Goal: Task Accomplishment & Management: Use online tool/utility

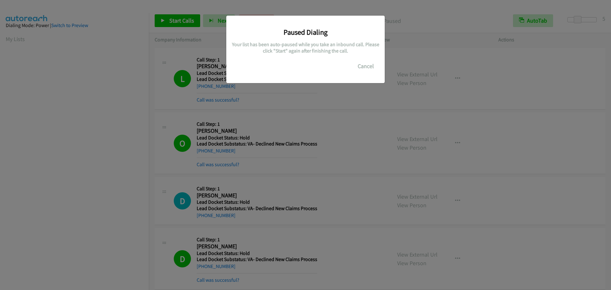
click at [367, 64] on button "Cancel" at bounding box center [366, 66] width 28 height 13
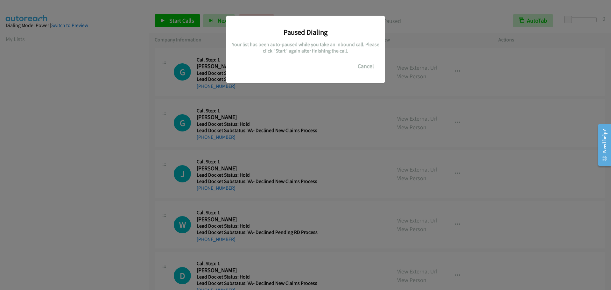
scroll to position [67, 0]
click at [366, 67] on button "Cancel" at bounding box center [366, 66] width 28 height 13
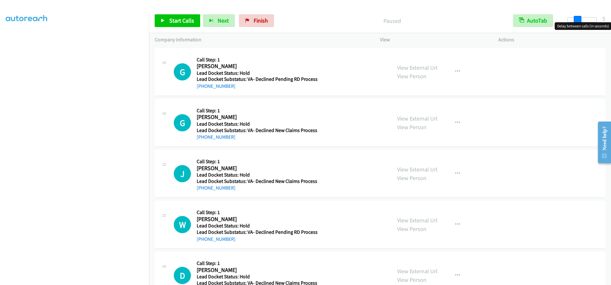
drag, startPoint x: 570, startPoint y: 21, endPoint x: 579, endPoint y: 22, distance: 9.6
click at [579, 22] on span at bounding box center [578, 20] width 8 height 8
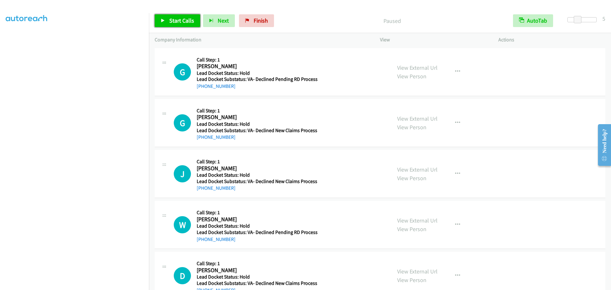
click at [181, 22] on span "Start Calls" at bounding box center [181, 20] width 25 height 7
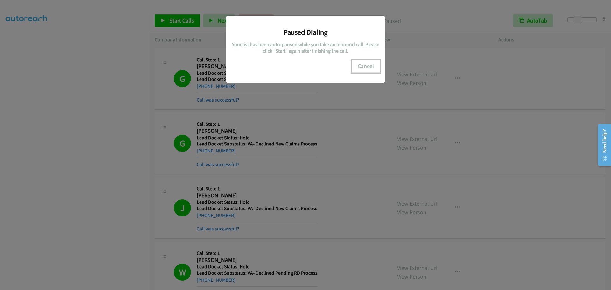
click at [366, 69] on button "Cancel" at bounding box center [366, 66] width 28 height 13
click at [366, 65] on button "Cancel" at bounding box center [366, 66] width 28 height 13
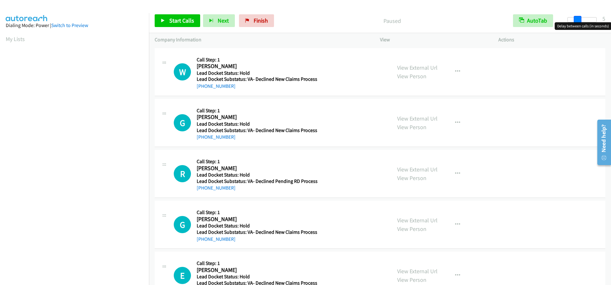
drag, startPoint x: 566, startPoint y: 19, endPoint x: 575, endPoint y: 19, distance: 9.2
click at [575, 19] on span at bounding box center [578, 20] width 8 height 8
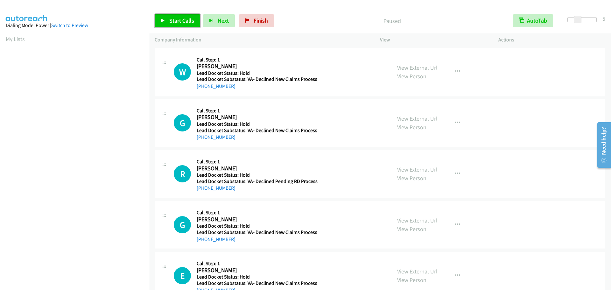
click at [172, 21] on span "Start Calls" at bounding box center [181, 20] width 25 height 7
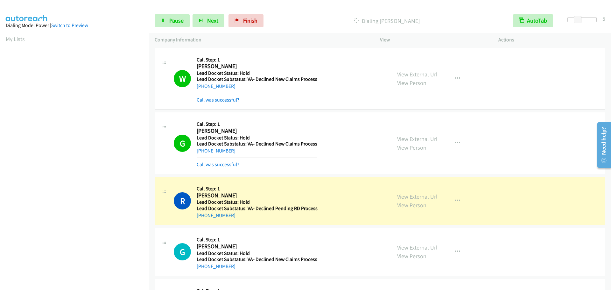
scroll to position [67, 0]
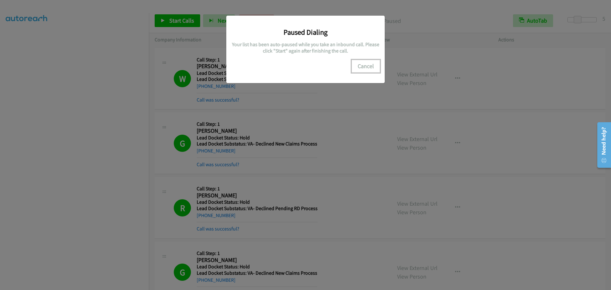
click at [362, 64] on button "Cancel" at bounding box center [366, 66] width 28 height 13
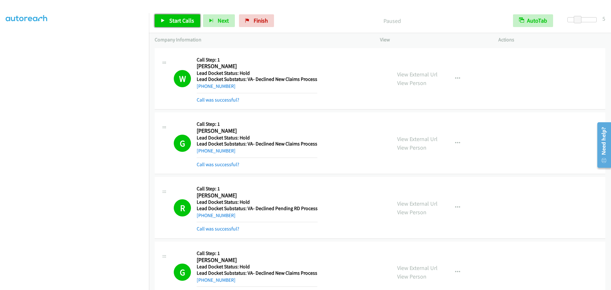
click at [184, 19] on span "Start Calls" at bounding box center [181, 20] width 25 height 7
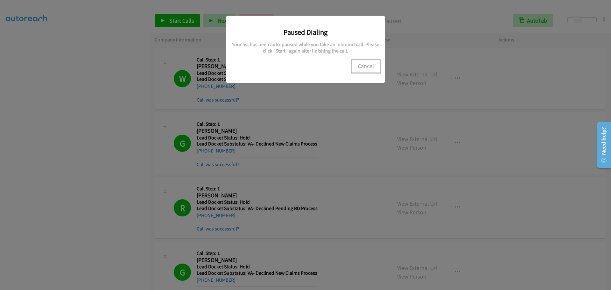
click at [369, 66] on button "Cancel" at bounding box center [366, 66] width 28 height 13
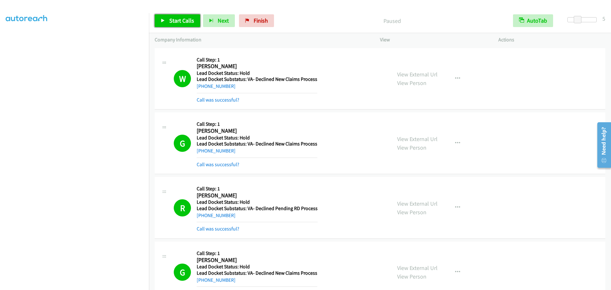
click at [171, 22] on span "Start Calls" at bounding box center [181, 20] width 25 height 7
